Goal: Navigation & Orientation: Go to known website

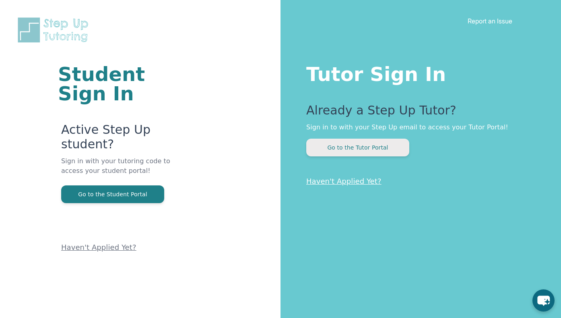
click at [363, 149] on button "Go to the Tutor Portal" at bounding box center [357, 147] width 103 height 18
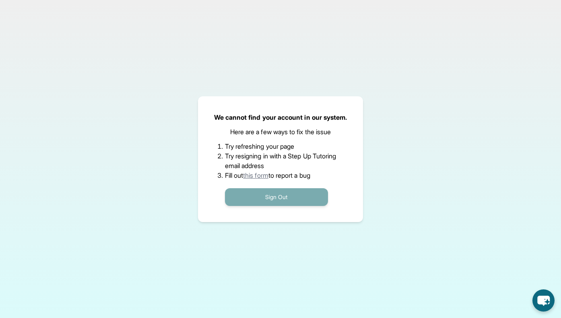
click at [267, 195] on button "Sign Out" at bounding box center [276, 197] width 103 height 18
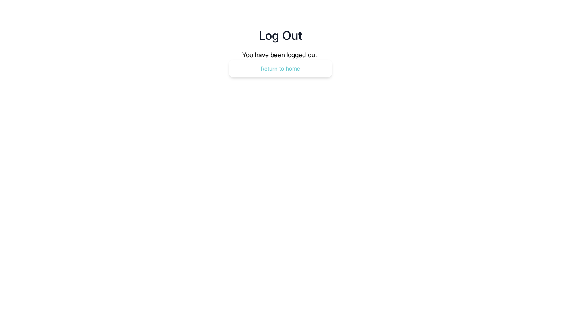
click at [288, 72] on button "Return to home" at bounding box center [280, 69] width 103 height 18
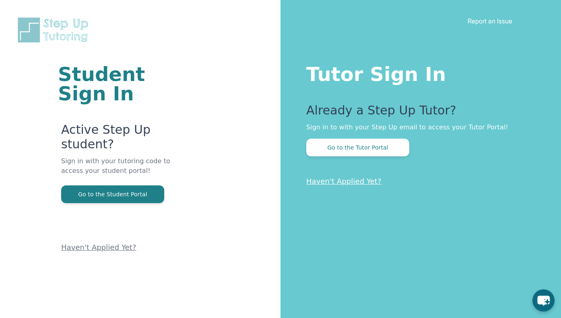
click at [341, 181] on link "Haven't Applied Yet?" at bounding box center [343, 181] width 75 height 8
click at [319, 153] on button "Go to the Tutor Portal" at bounding box center [357, 147] width 103 height 18
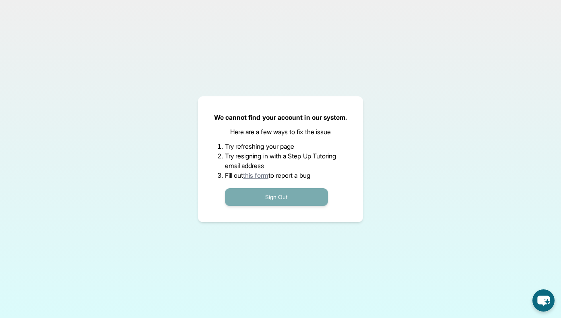
click at [259, 191] on button "Sign Out" at bounding box center [276, 197] width 103 height 18
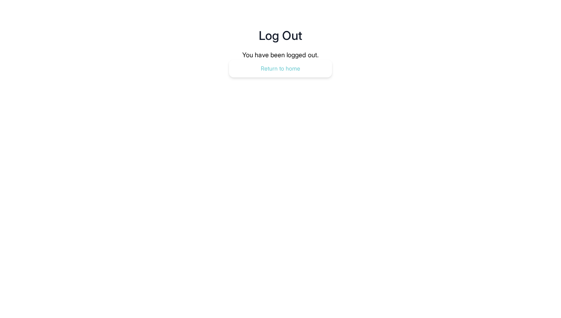
click at [286, 64] on button "Return to home" at bounding box center [280, 69] width 103 height 18
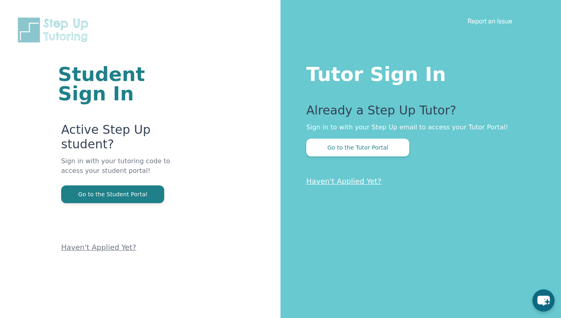
click at [47, 20] on img at bounding box center [54, 30] width 77 height 28
click at [35, 26] on img at bounding box center [54, 30] width 77 height 28
click at [35, 27] on img at bounding box center [54, 30] width 77 height 28
